Goal: Task Accomplishment & Management: Manage account settings

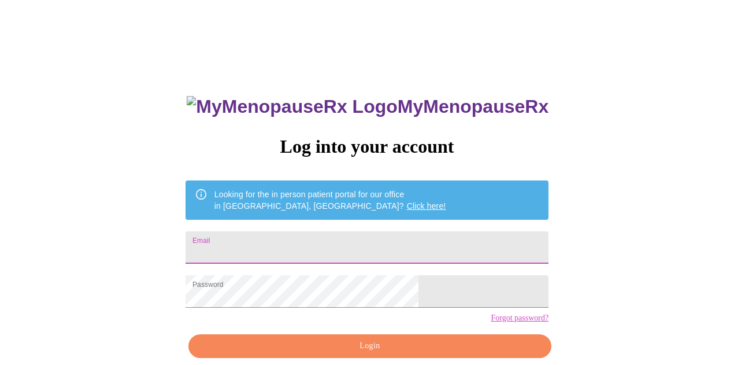
click at [317, 244] on input "Email" at bounding box center [366, 247] width 363 height 32
type input "heavenboundseven@gmail.com"
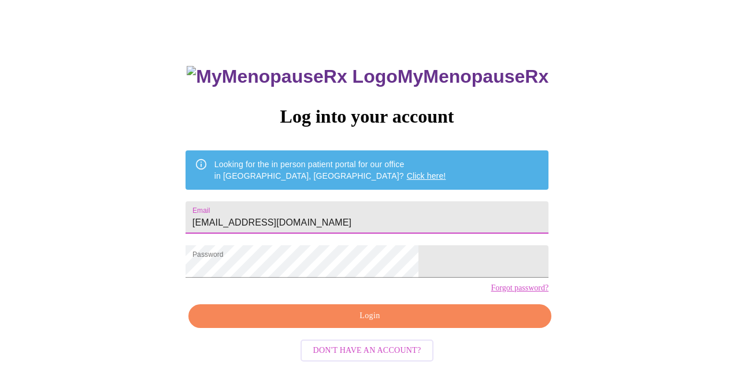
scroll to position [51, 0]
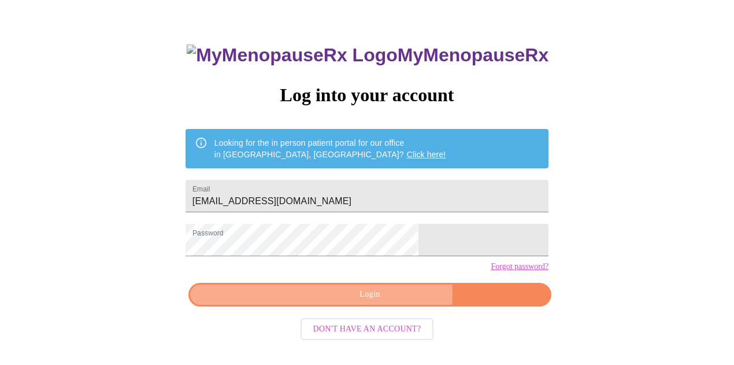
click at [385, 302] on span "Login" at bounding box center [370, 294] width 336 height 14
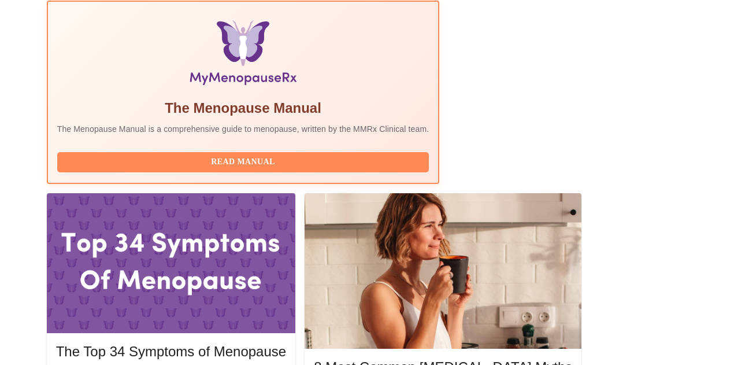
scroll to position [380, 0]
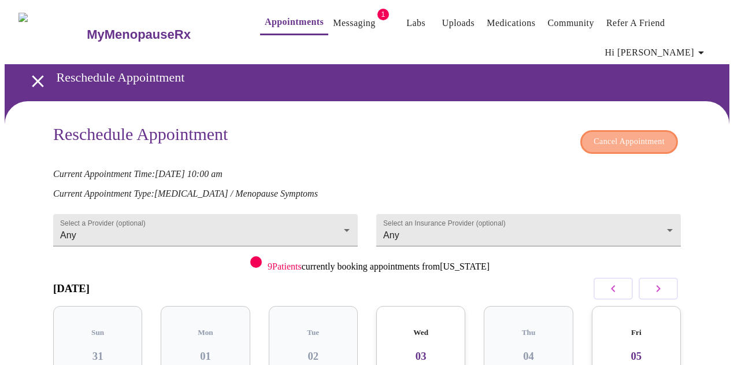
click at [628, 135] on span "Cancel Appointment" at bounding box center [628, 142] width 71 height 14
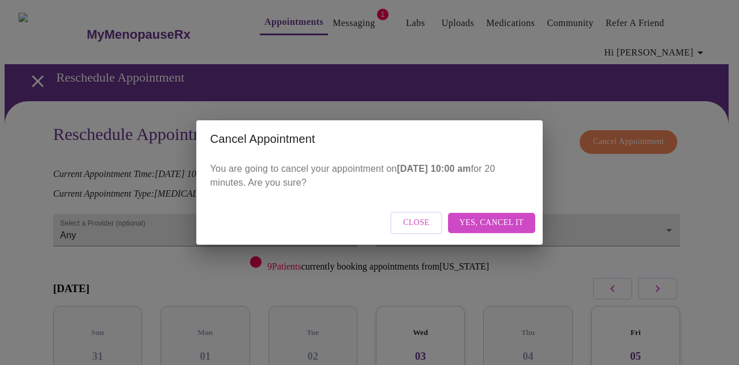
click at [489, 226] on span "Yes, cancel it" at bounding box center [492, 222] width 64 height 14
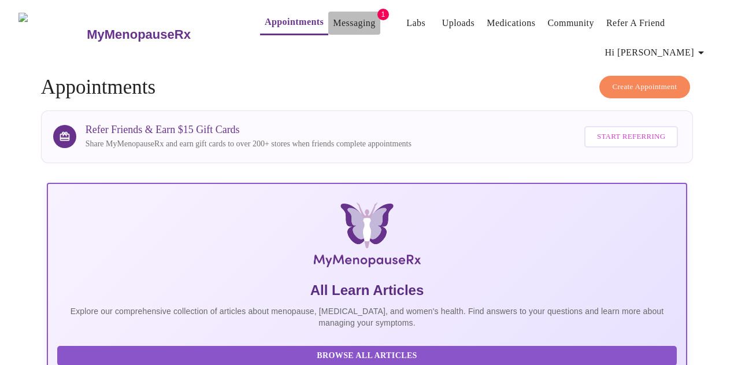
click at [333, 15] on link "Messaging" at bounding box center [354, 23] width 42 height 16
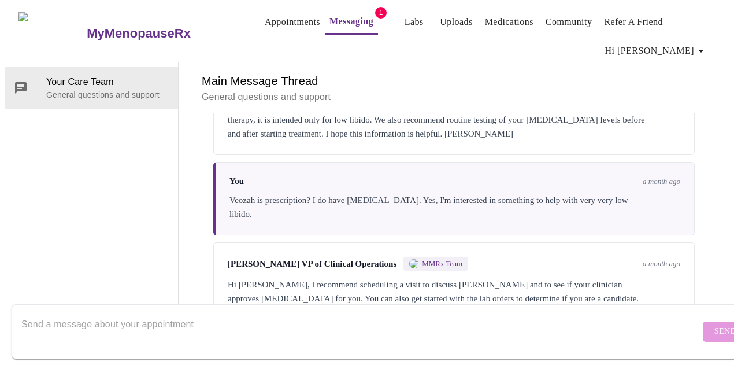
scroll to position [1343, 0]
click at [319, 313] on textarea "Send a message about your appointment" at bounding box center [360, 331] width 678 height 37
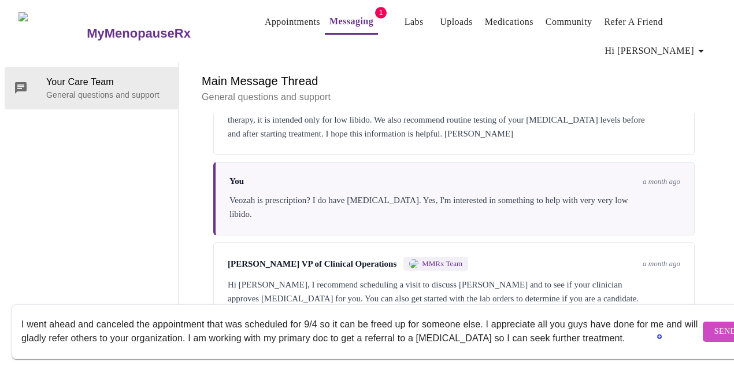
click at [590, 326] on textarea "I went ahead and canceled the appointment that was scheduled for 9/4 so it can …" at bounding box center [360, 331] width 678 height 37
click at [466, 339] on div "I went ahead and canceled the appointment that was scheduled for 9/4 so it can …" at bounding box center [360, 331] width 678 height 44
click at [469, 329] on textarea "I went ahead and canceled the appointment that was scheduled for 9/4 so it can …" at bounding box center [360, 331] width 678 height 37
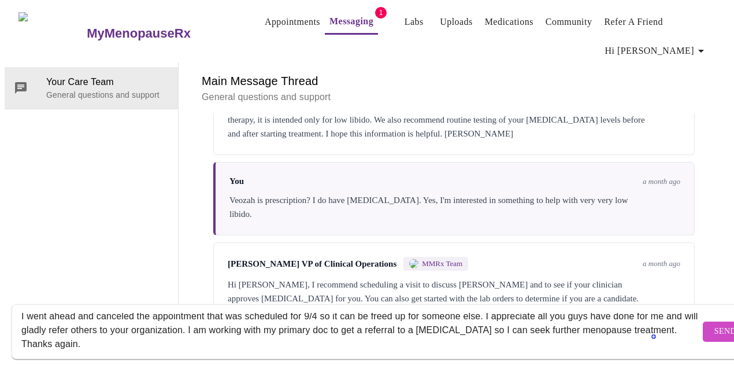
type textarea "I went ahead and canceled the appointment that was scheduled for 9/4 so it can …"
click at [714, 324] on span "Send" at bounding box center [725, 331] width 22 height 14
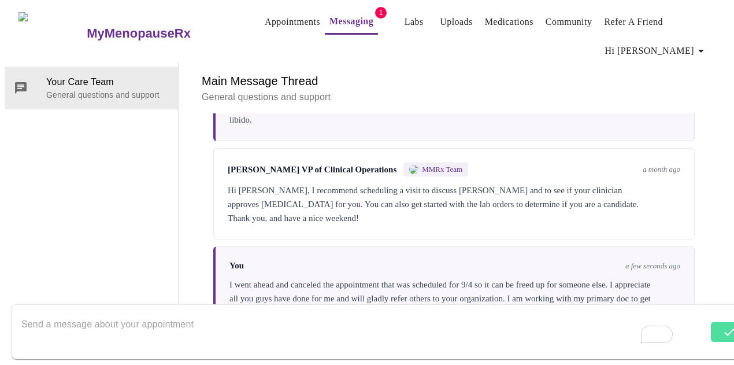
scroll to position [1440, 0]
